Goal: Information Seeking & Learning: Learn about a topic

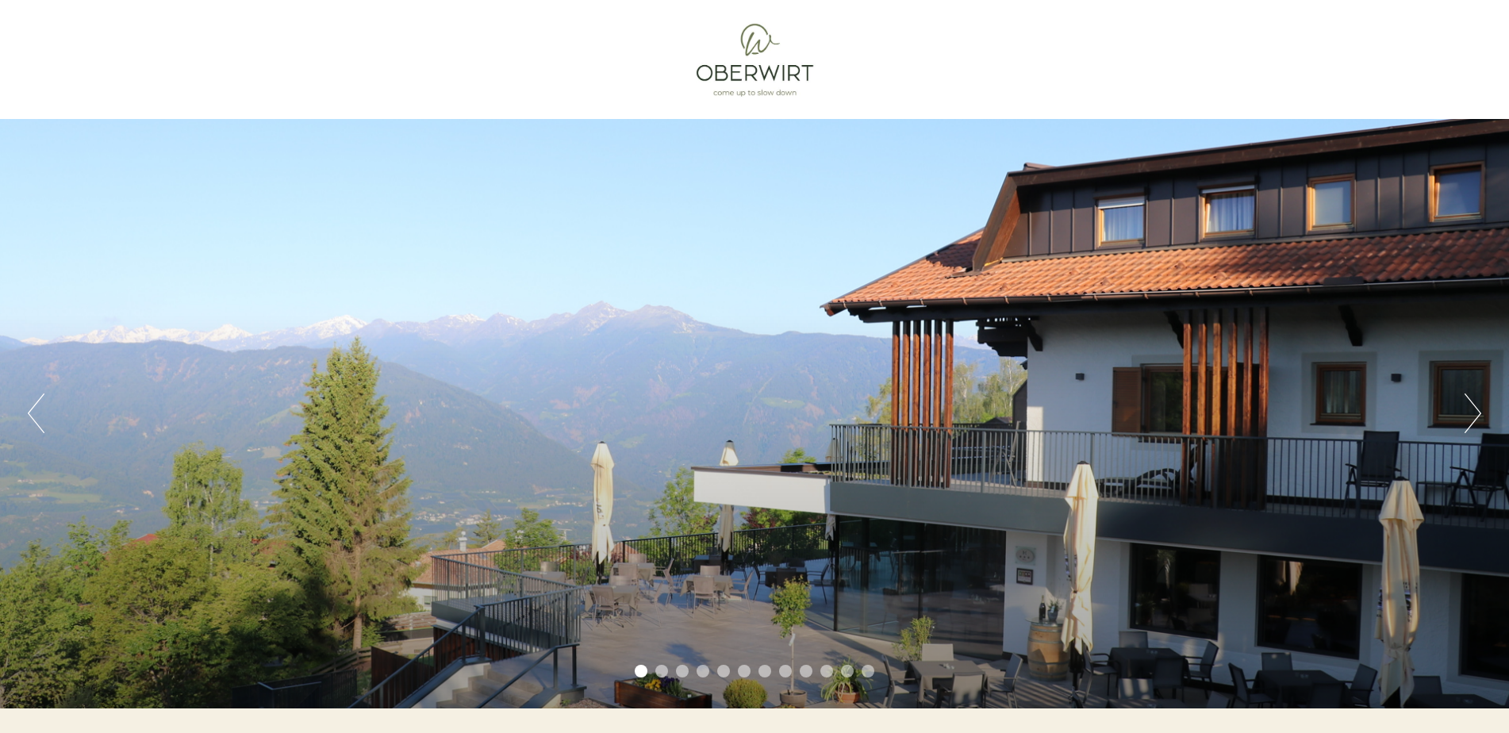
scroll to position [294, 0]
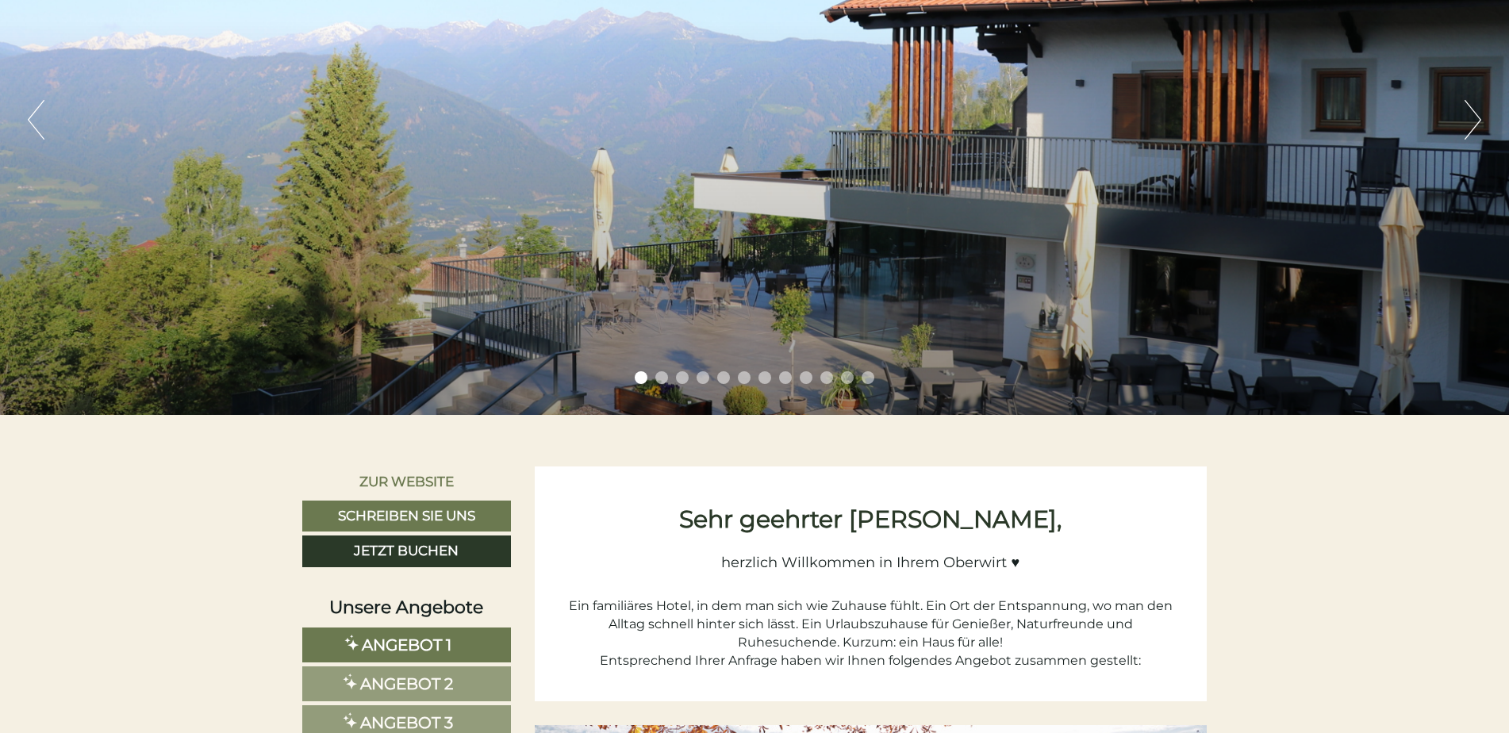
click at [473, 677] on link "Angebot 2" at bounding box center [406, 683] width 209 height 35
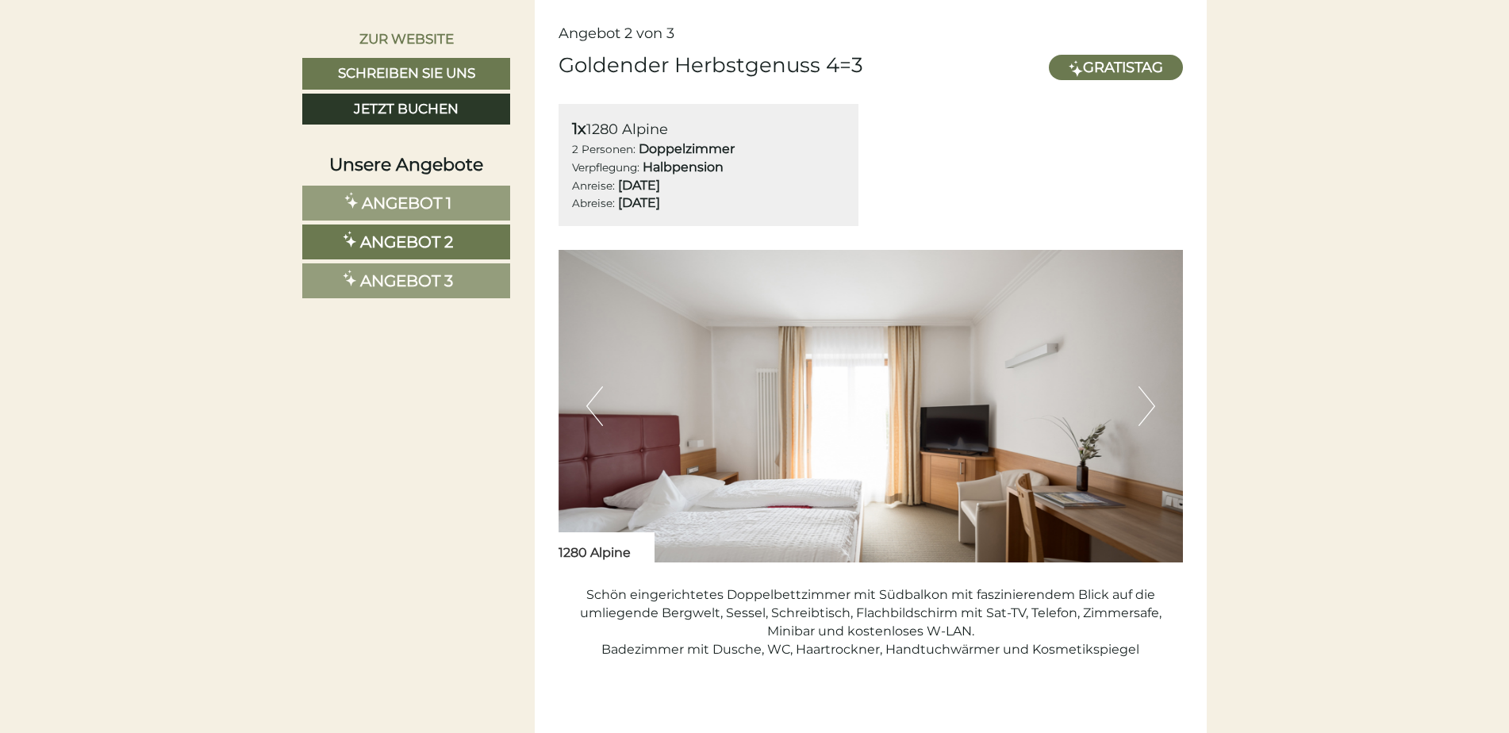
click at [1153, 402] on button "Next" at bounding box center [1146, 406] width 17 height 40
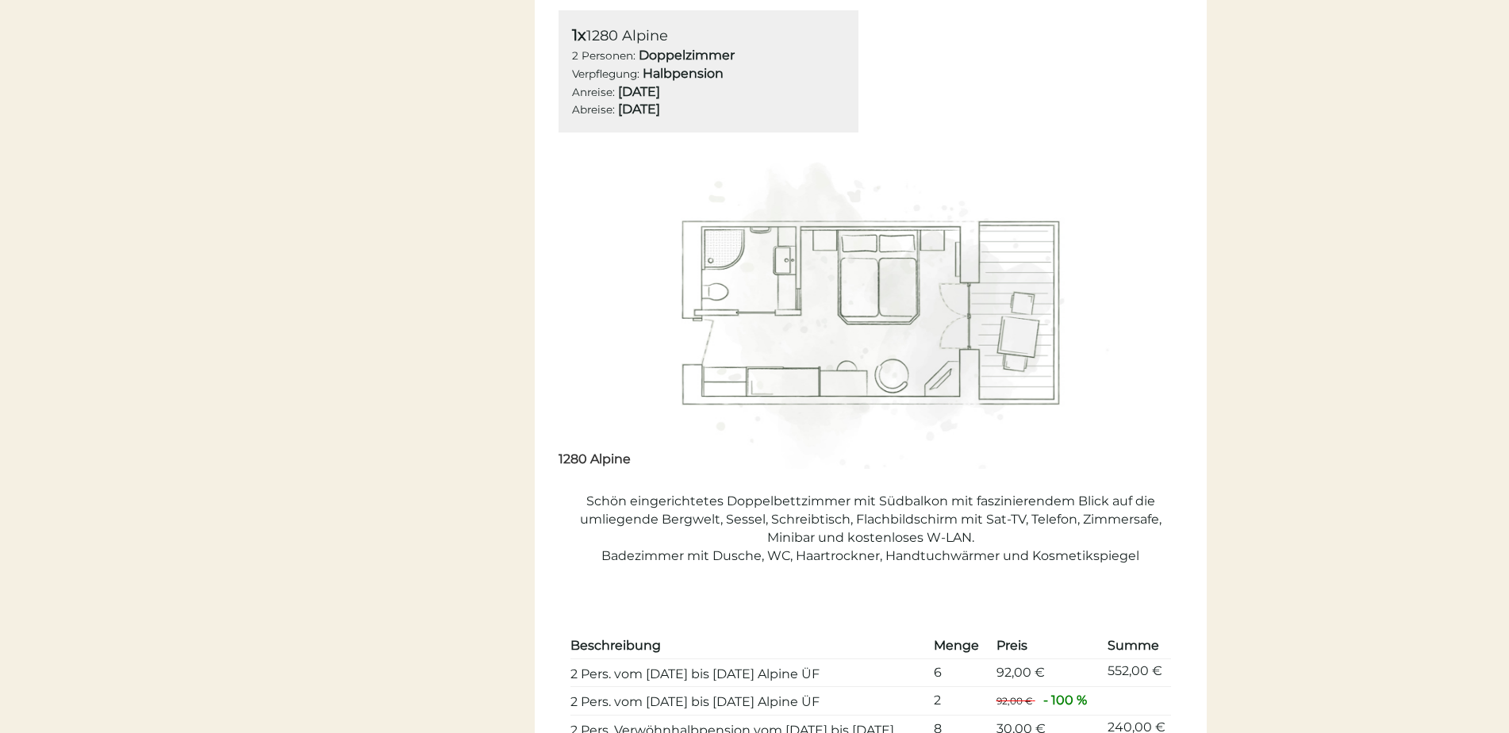
scroll to position [0, 0]
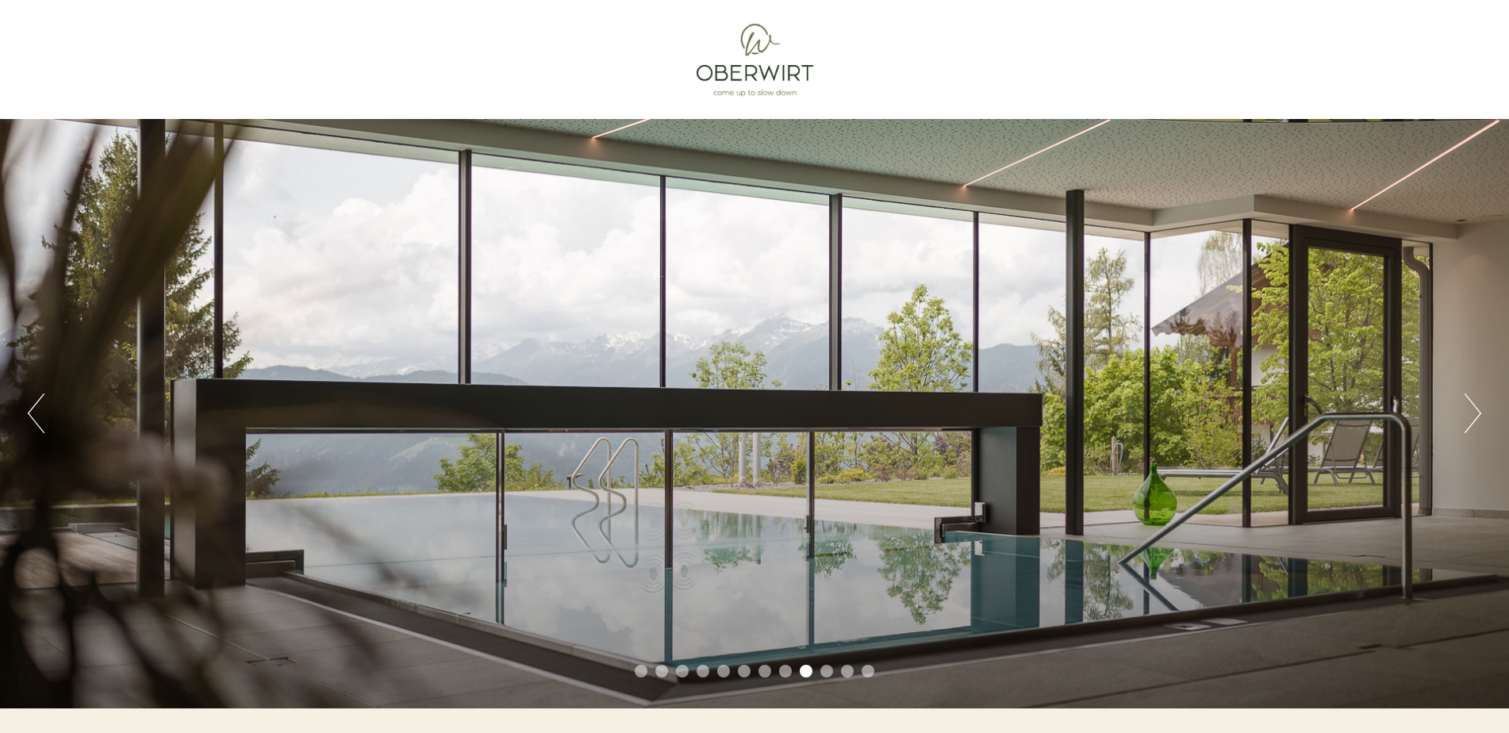
click at [36, 413] on button "Previous" at bounding box center [36, 413] width 17 height 40
click at [22, 410] on div "Previous Next 1 2 3 4 5 6 7 8 9 10 11 12" at bounding box center [754, 413] width 1509 height 589
click at [32, 411] on button "Previous" at bounding box center [36, 413] width 17 height 40
click at [1476, 411] on button "Next" at bounding box center [1472, 413] width 17 height 40
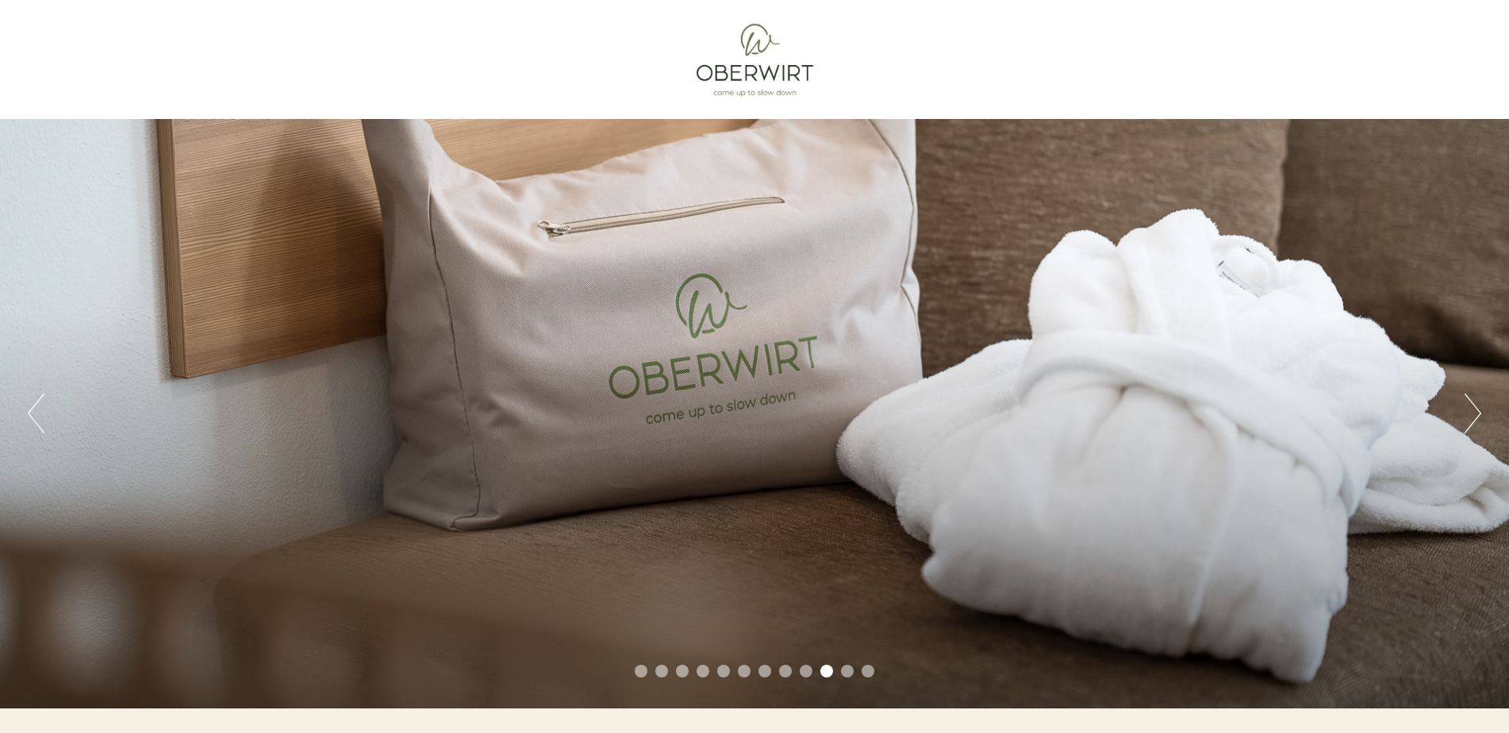
click at [1476, 411] on button "Next" at bounding box center [1472, 413] width 17 height 40
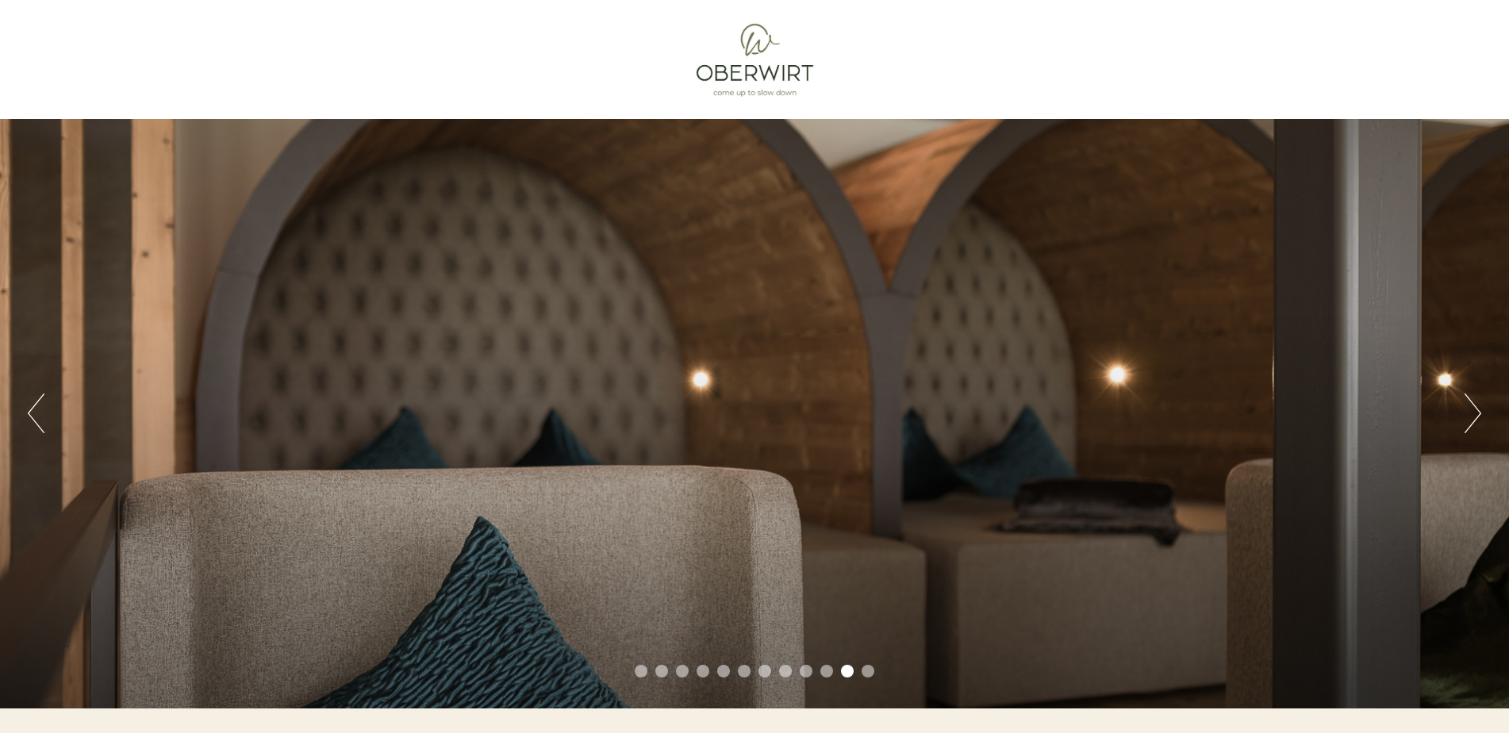
click at [1476, 411] on button "Next" at bounding box center [1472, 413] width 17 height 40
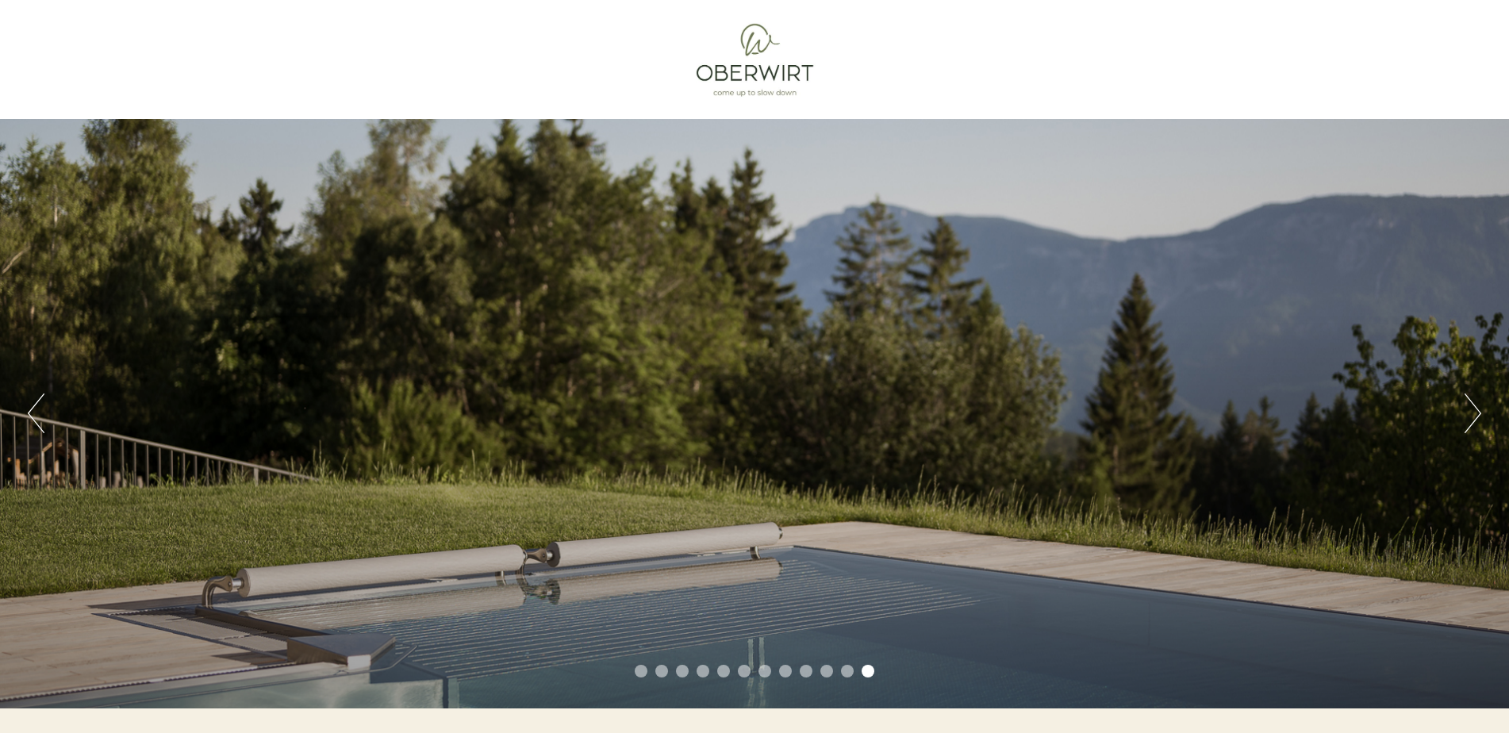
click at [1476, 411] on button "Next" at bounding box center [1472, 413] width 17 height 40
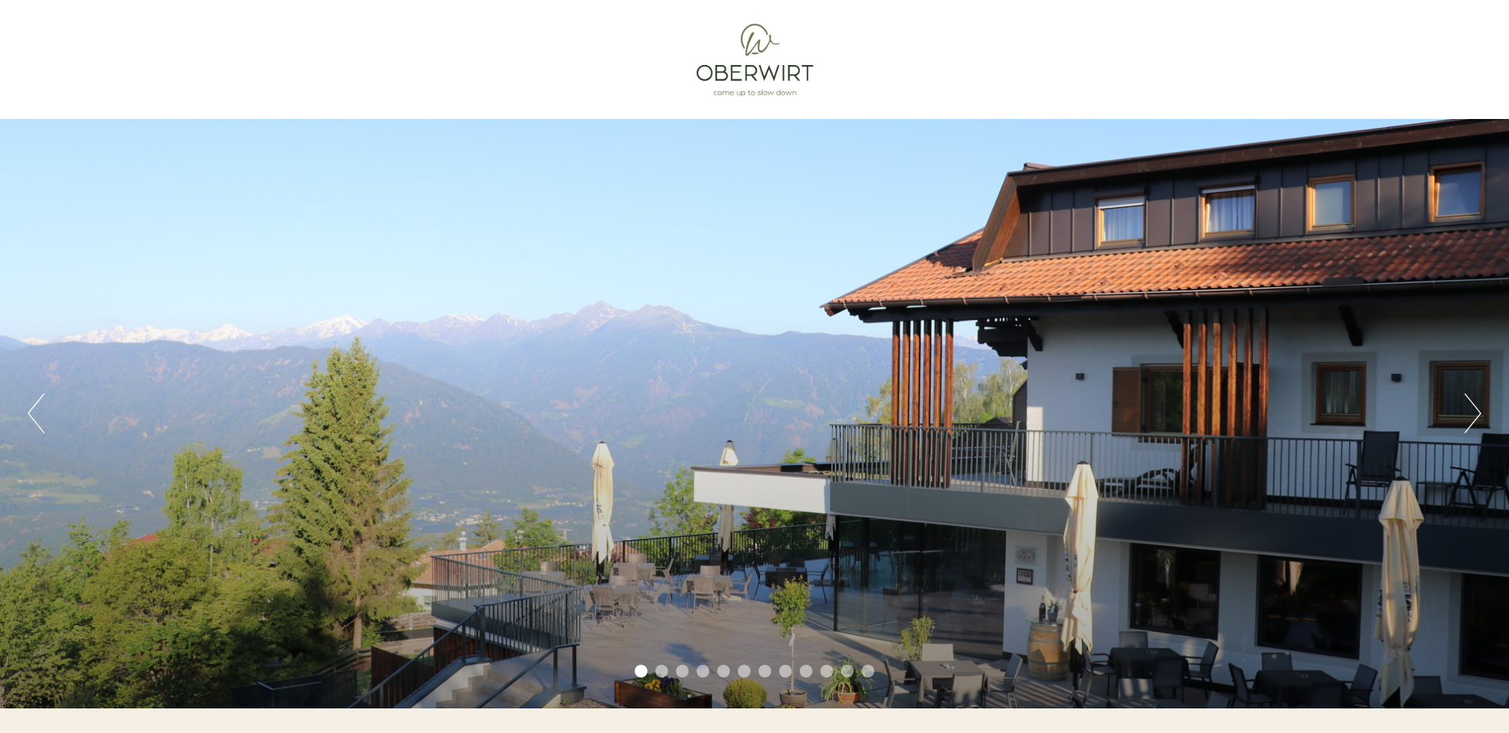
click at [1476, 411] on button "Next" at bounding box center [1472, 413] width 17 height 40
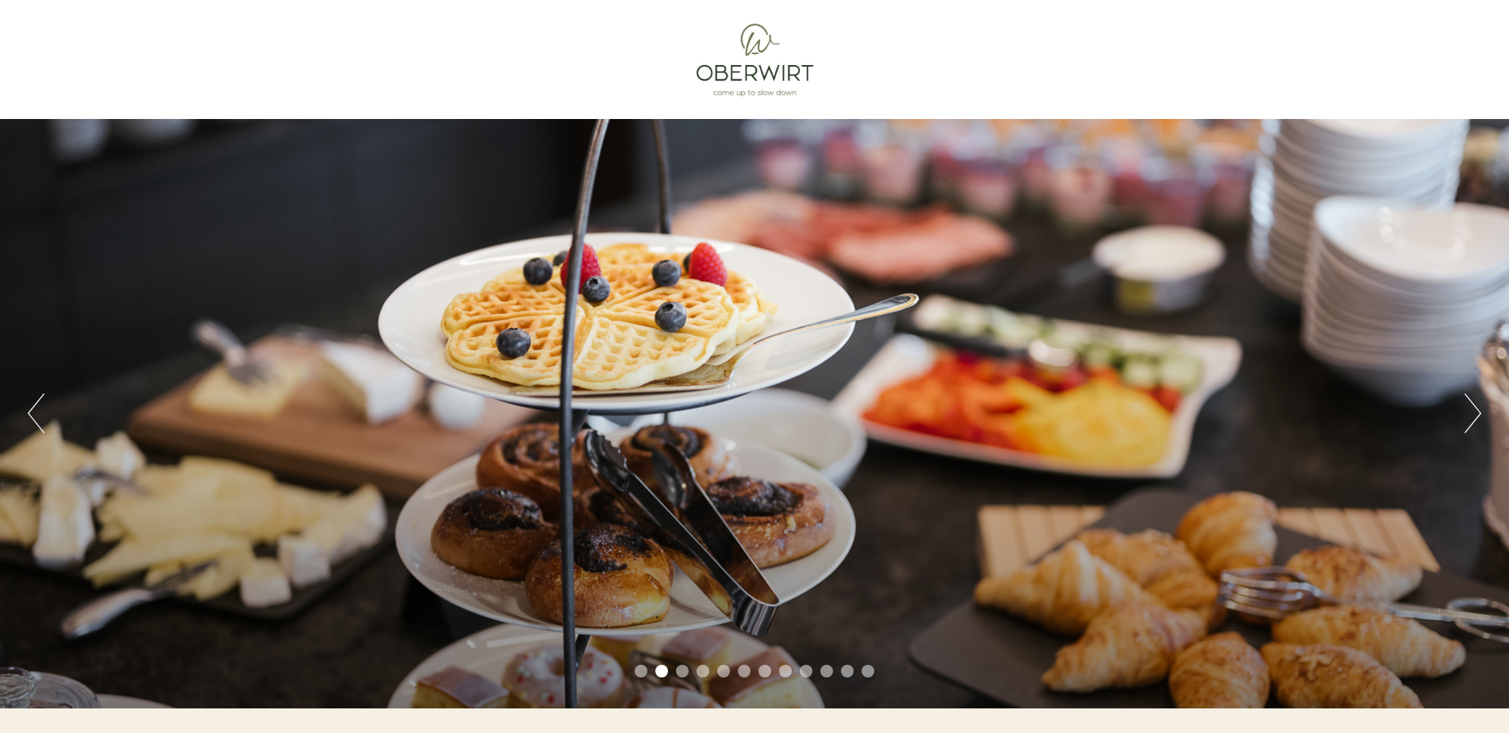
click at [1476, 411] on button "Next" at bounding box center [1472, 413] width 17 height 40
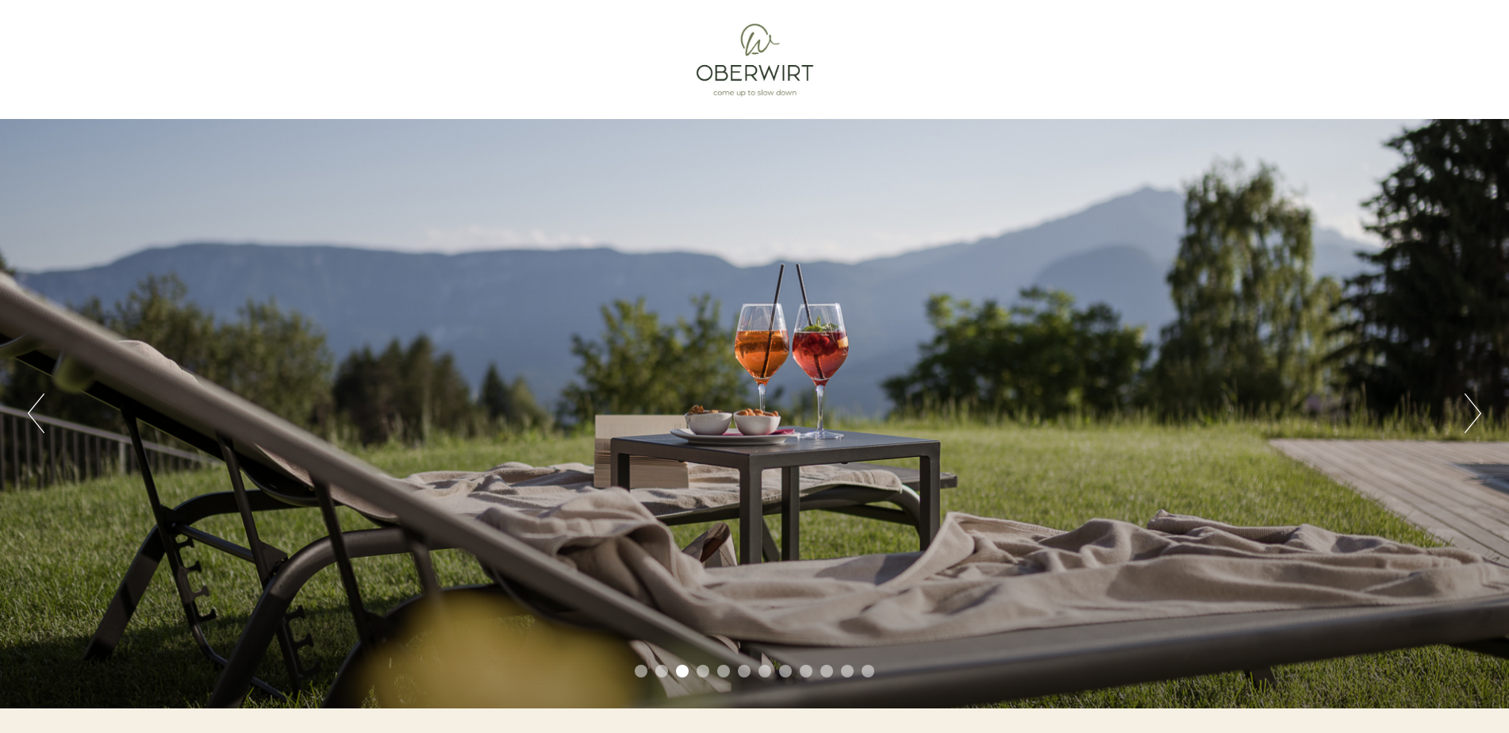
click at [1476, 411] on button "Next" at bounding box center [1472, 413] width 17 height 40
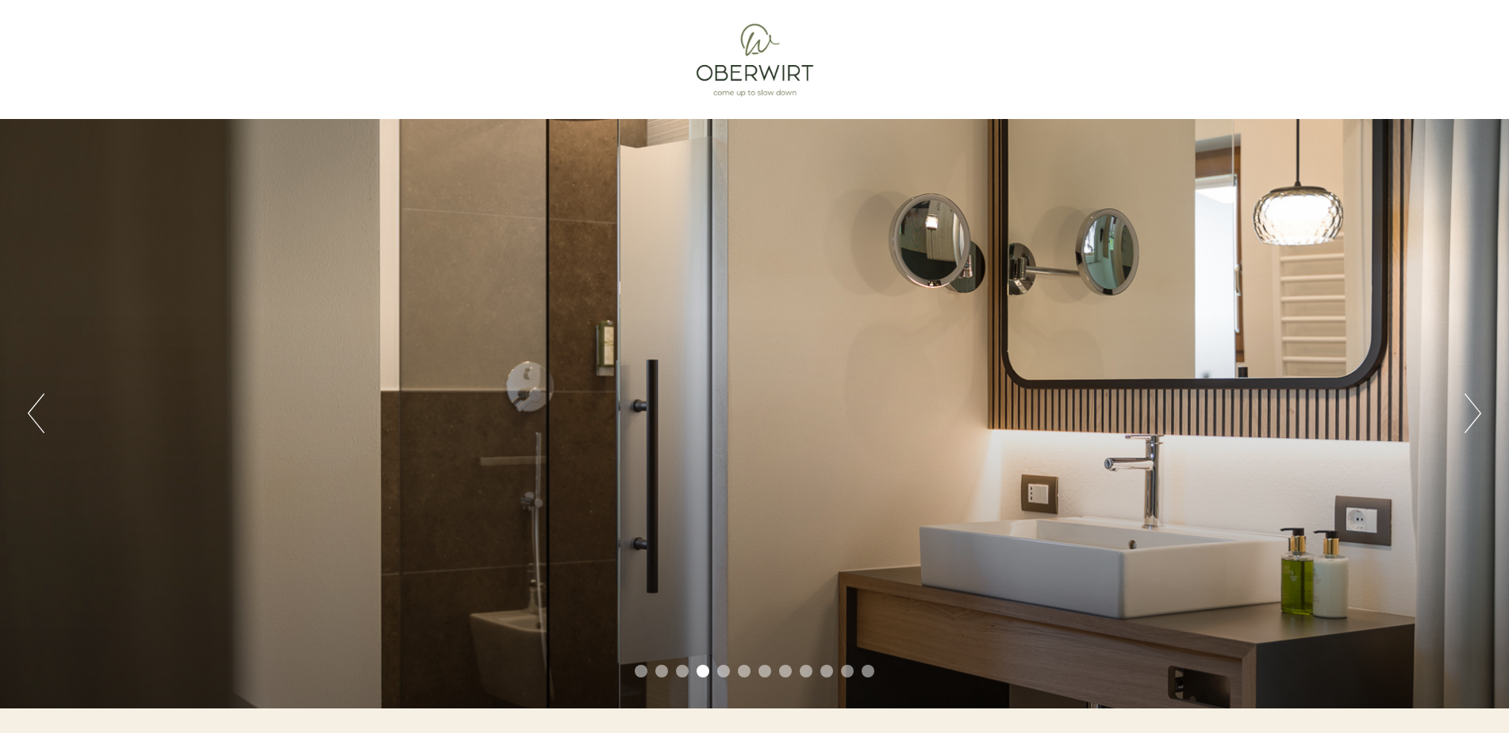
click at [1476, 411] on button "Next" at bounding box center [1472, 413] width 17 height 40
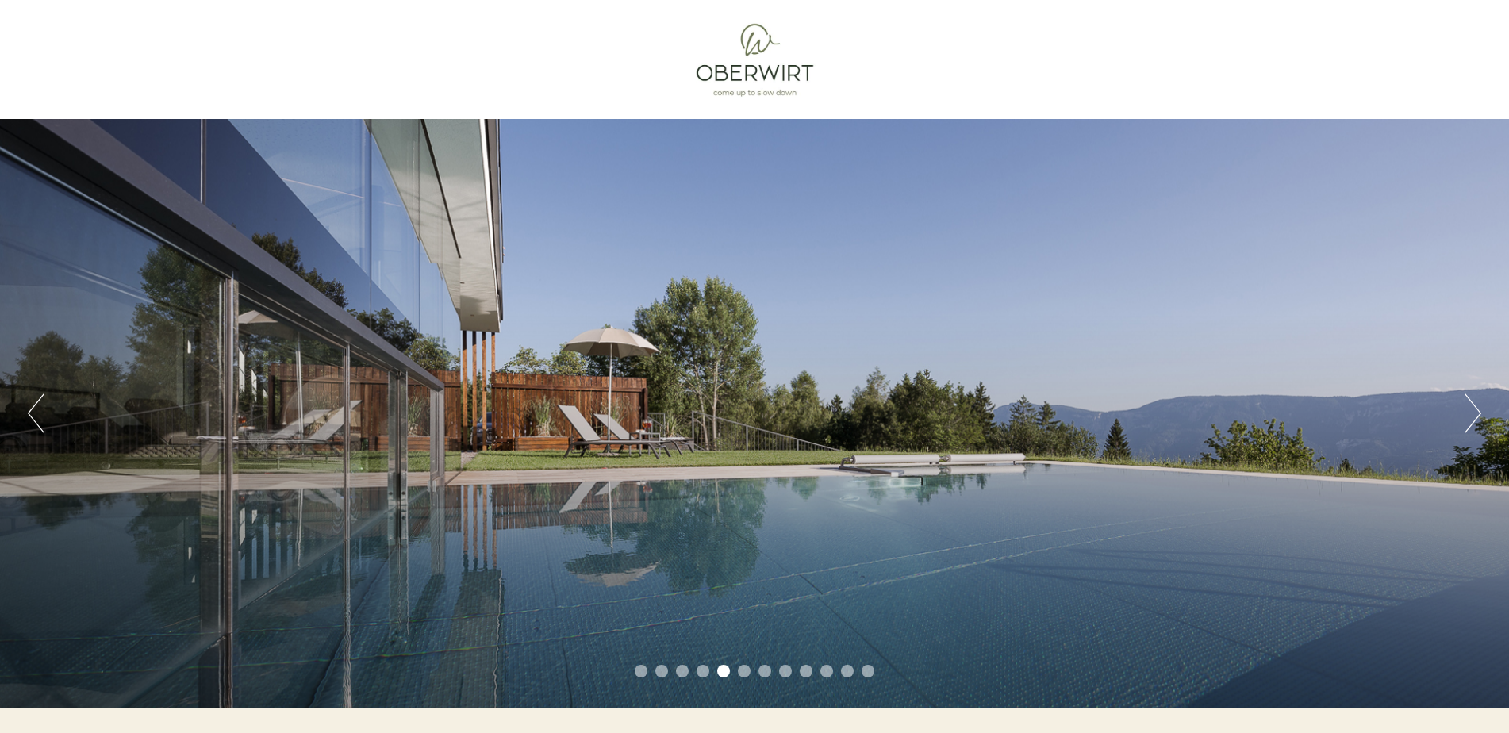
click at [1475, 410] on button "Next" at bounding box center [1472, 413] width 17 height 40
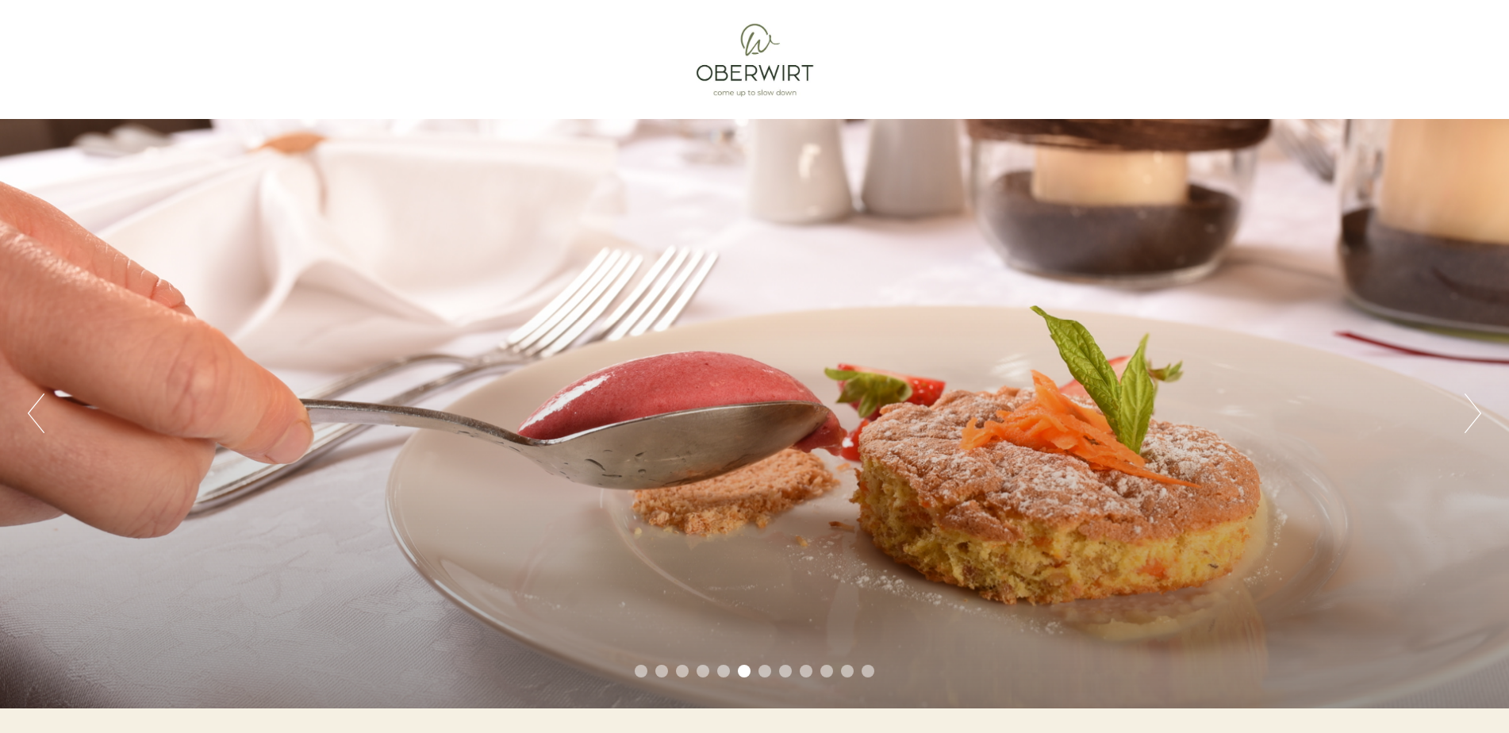
click at [1475, 410] on button "Next" at bounding box center [1472, 413] width 17 height 40
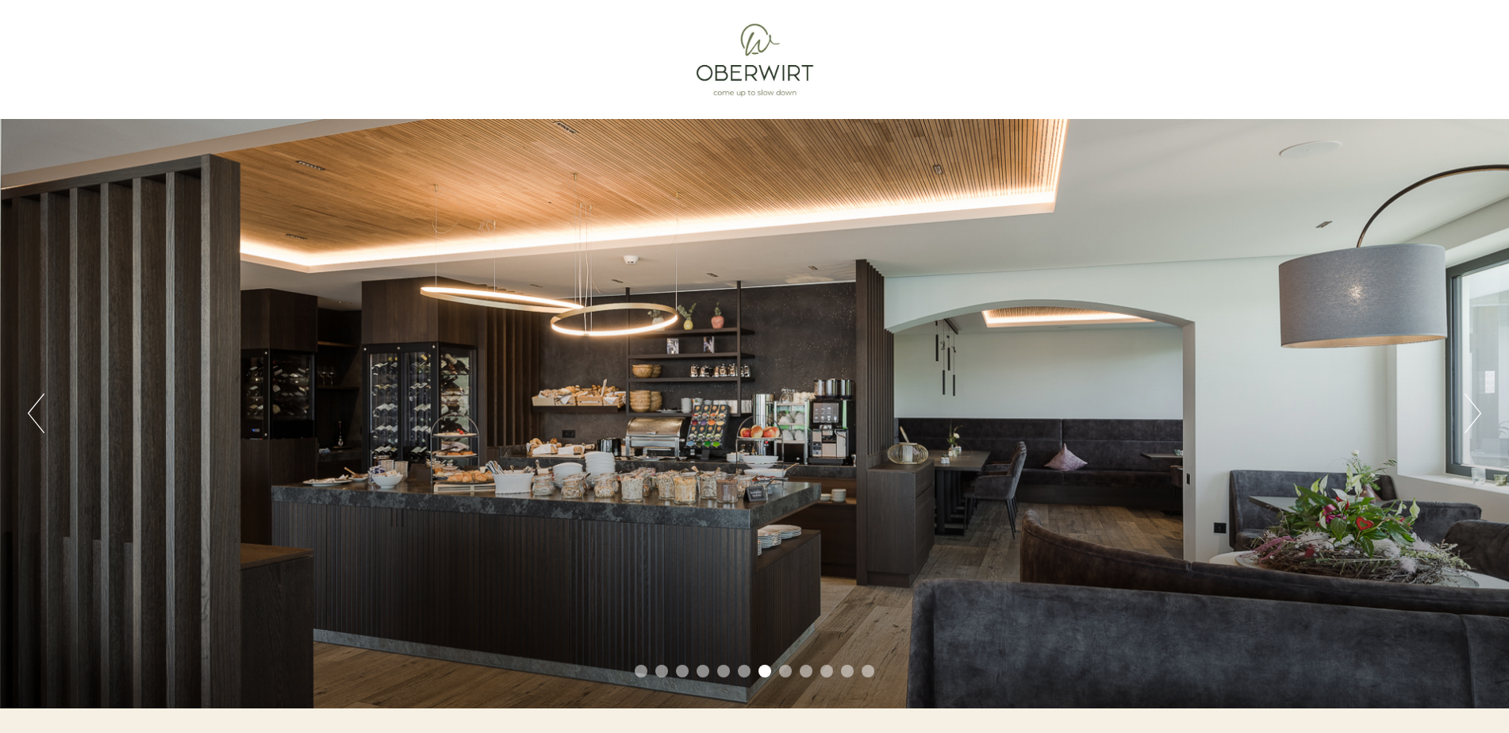
click at [1474, 410] on button "Next" at bounding box center [1472, 413] width 17 height 40
